Goal: Task Accomplishment & Management: Use online tool/utility

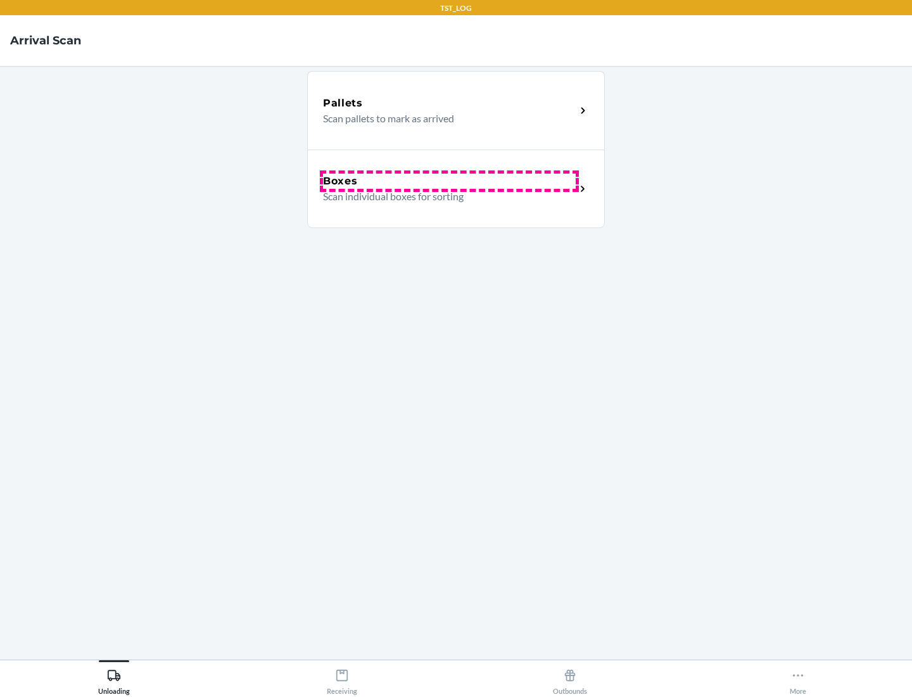
click at [449, 181] on div "Boxes" at bounding box center [449, 181] width 253 height 15
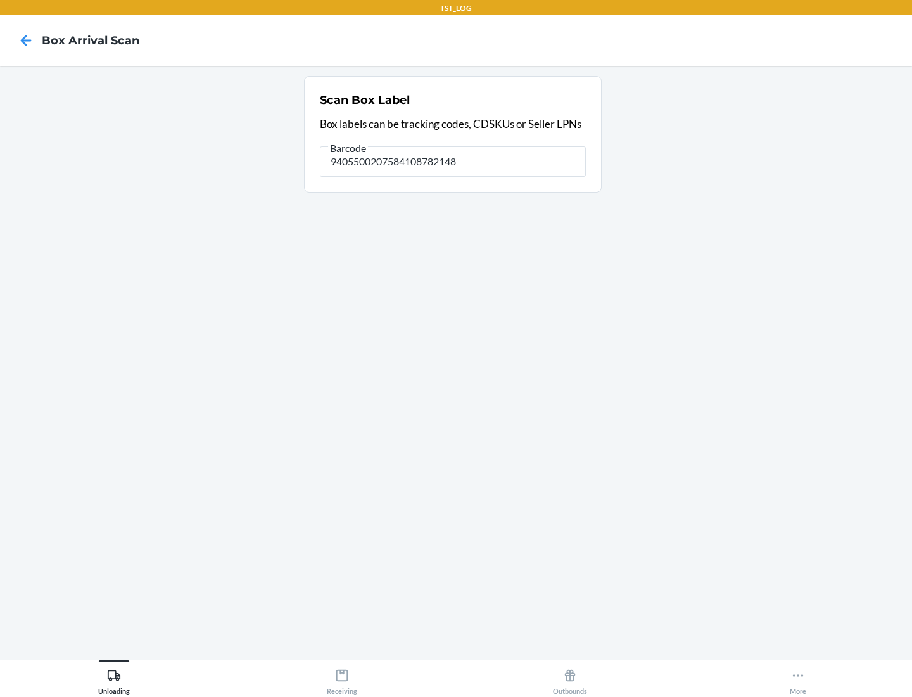
type input "9405500207584108782148"
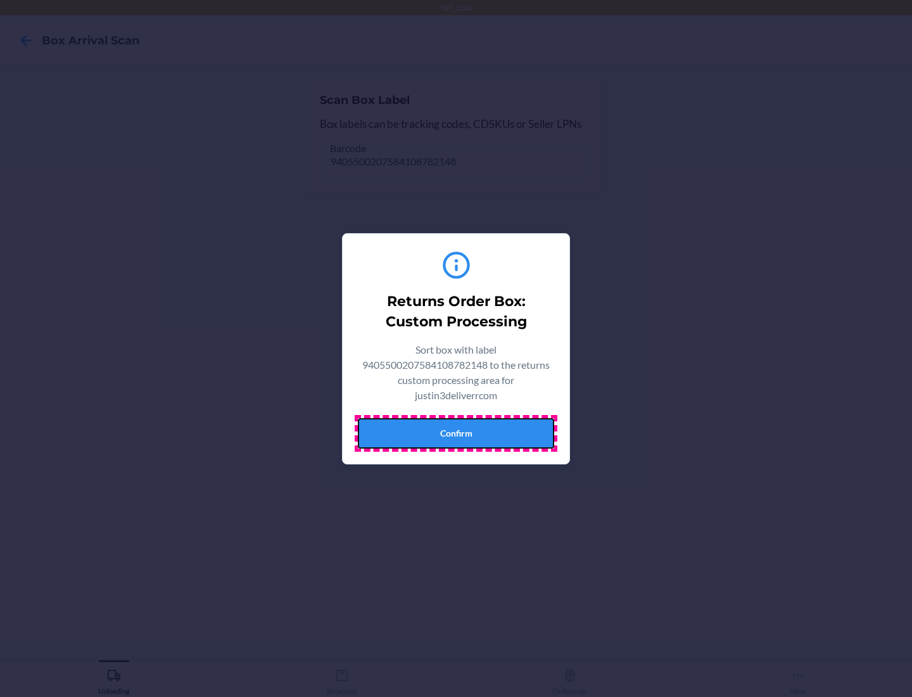
click at [456, 433] on button "Confirm" at bounding box center [456, 433] width 196 height 30
